Goal: Navigation & Orientation: Find specific page/section

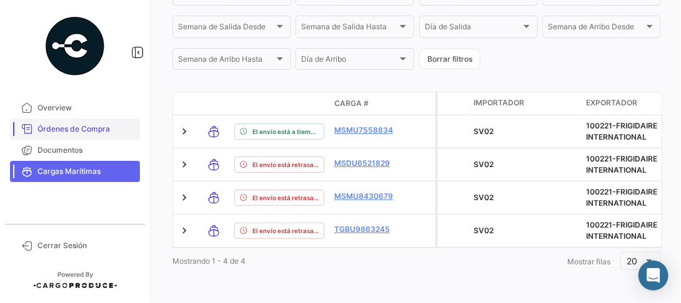
click at [104, 136] on link "Órdenes de Compra" at bounding box center [75, 129] width 130 height 21
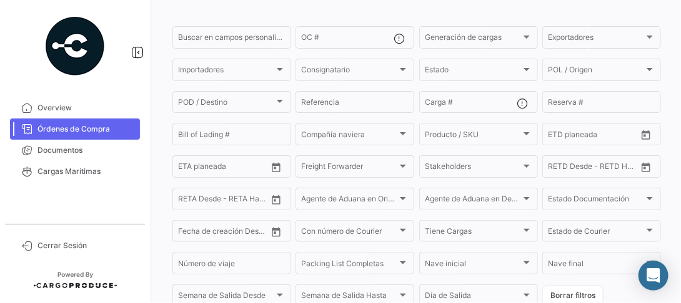
scroll to position [366, 0]
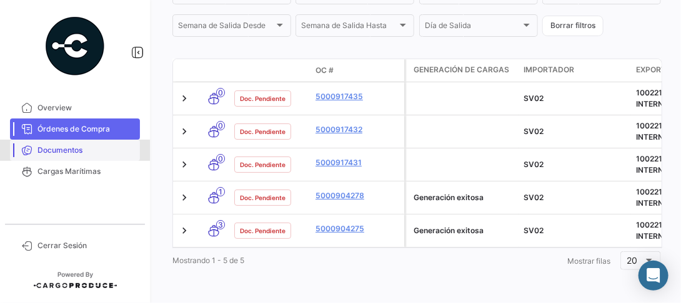
click at [84, 150] on span "Documentos" at bounding box center [85, 150] width 97 height 11
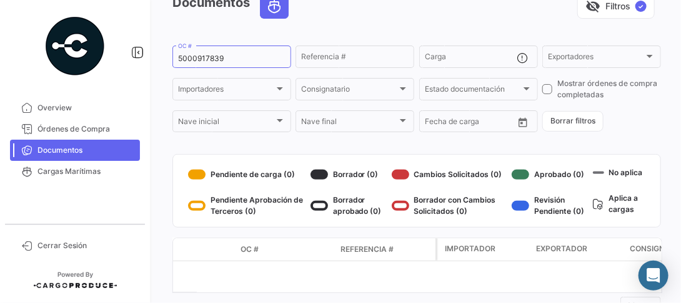
scroll to position [112, 0]
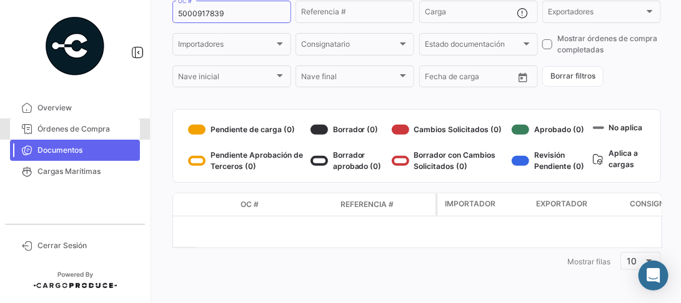
drag, startPoint x: 116, startPoint y: 129, endPoint x: 145, endPoint y: 134, distance: 29.9
click at [116, 129] on span "Órdenes de Compra" at bounding box center [85, 129] width 97 height 11
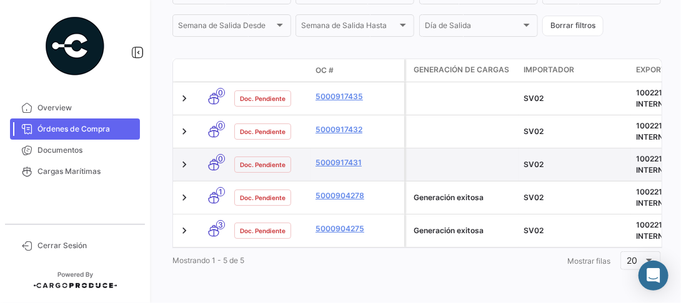
scroll to position [366, 0]
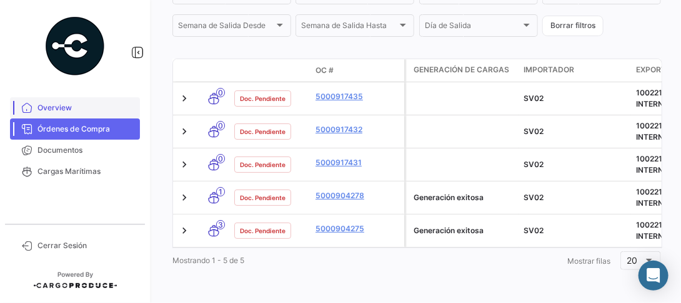
click at [87, 103] on span "Overview" at bounding box center [85, 107] width 97 height 11
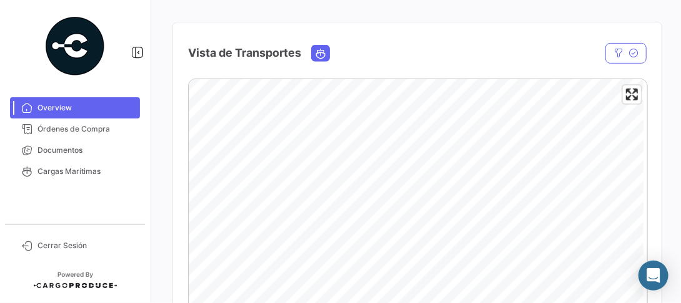
scroll to position [300, 0]
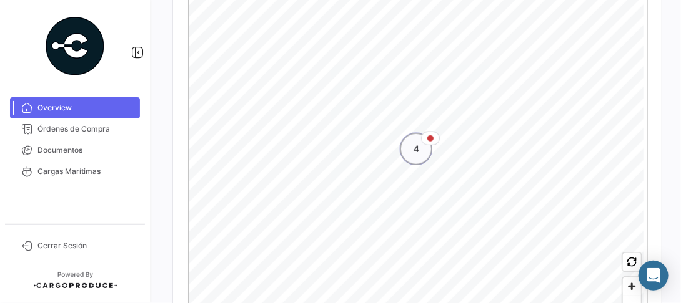
click at [417, 157] on div "4" at bounding box center [416, 149] width 32 height 32
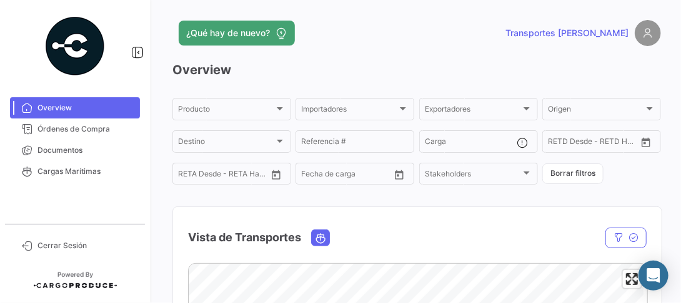
scroll to position [0, 0]
